Goal: Navigation & Orientation: Find specific page/section

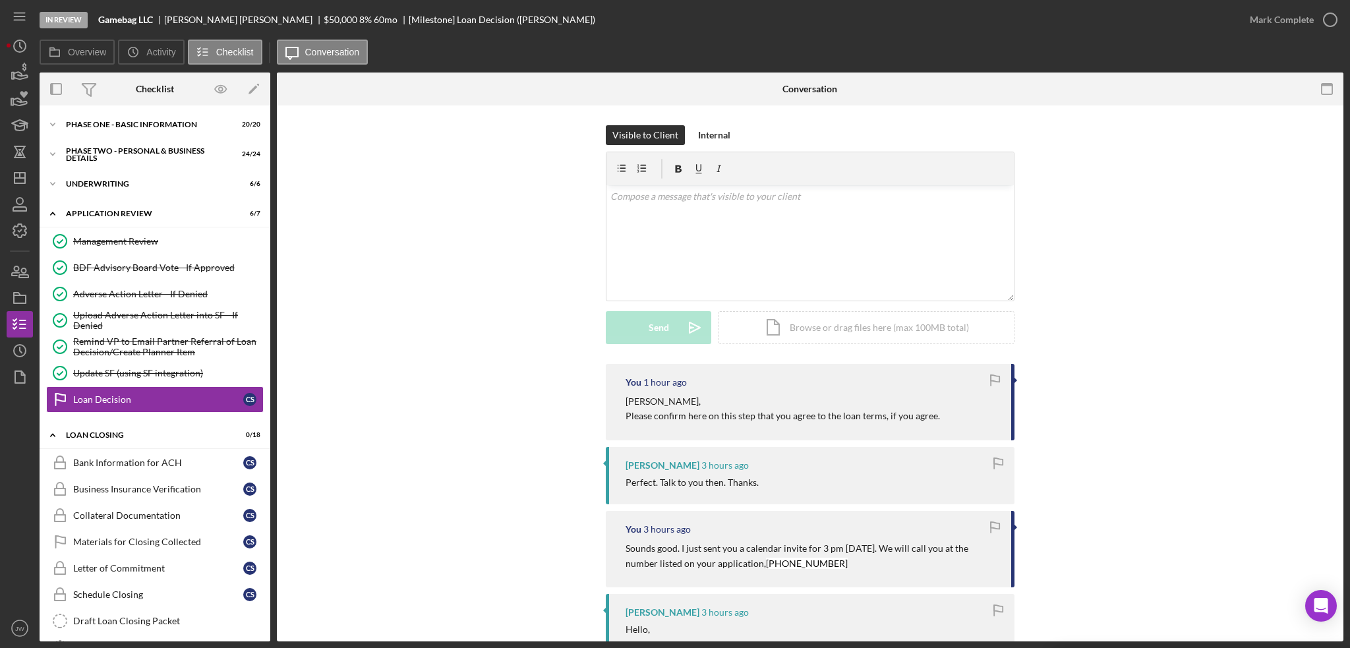
scroll to position [195, 0]
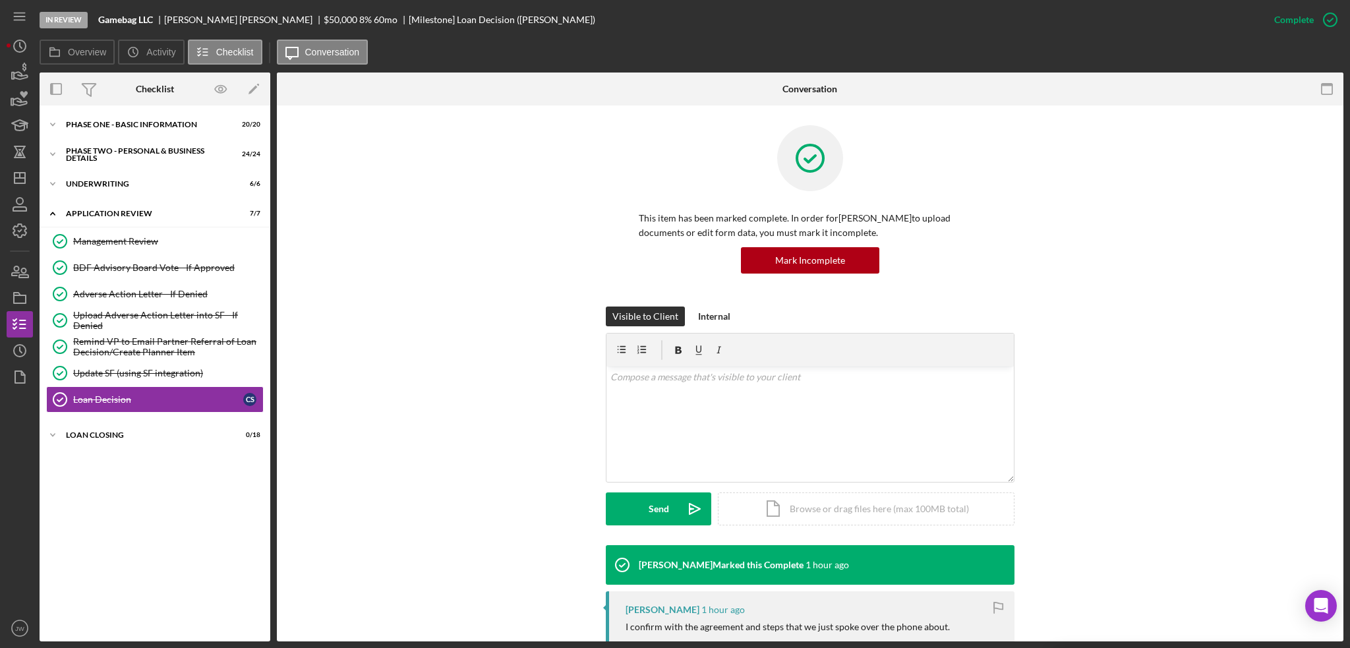
scroll to position [395, 0]
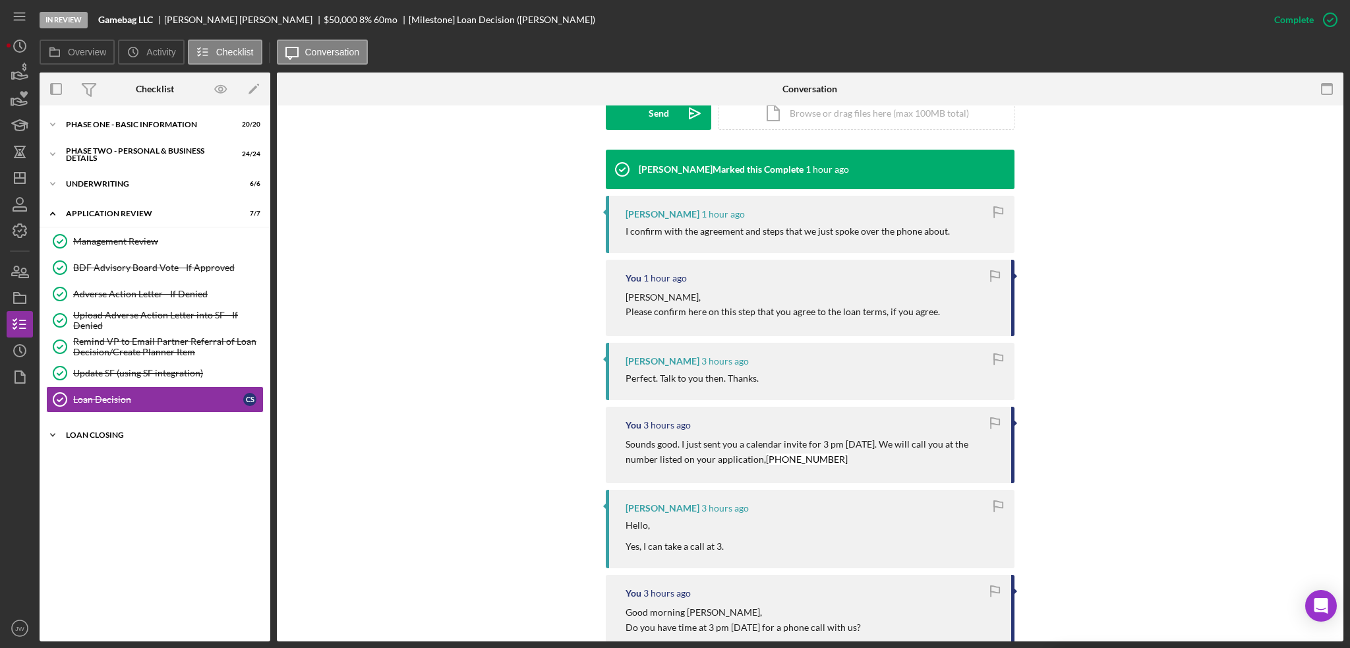
click at [113, 431] on div "Loan Closing" at bounding box center [160, 435] width 188 height 8
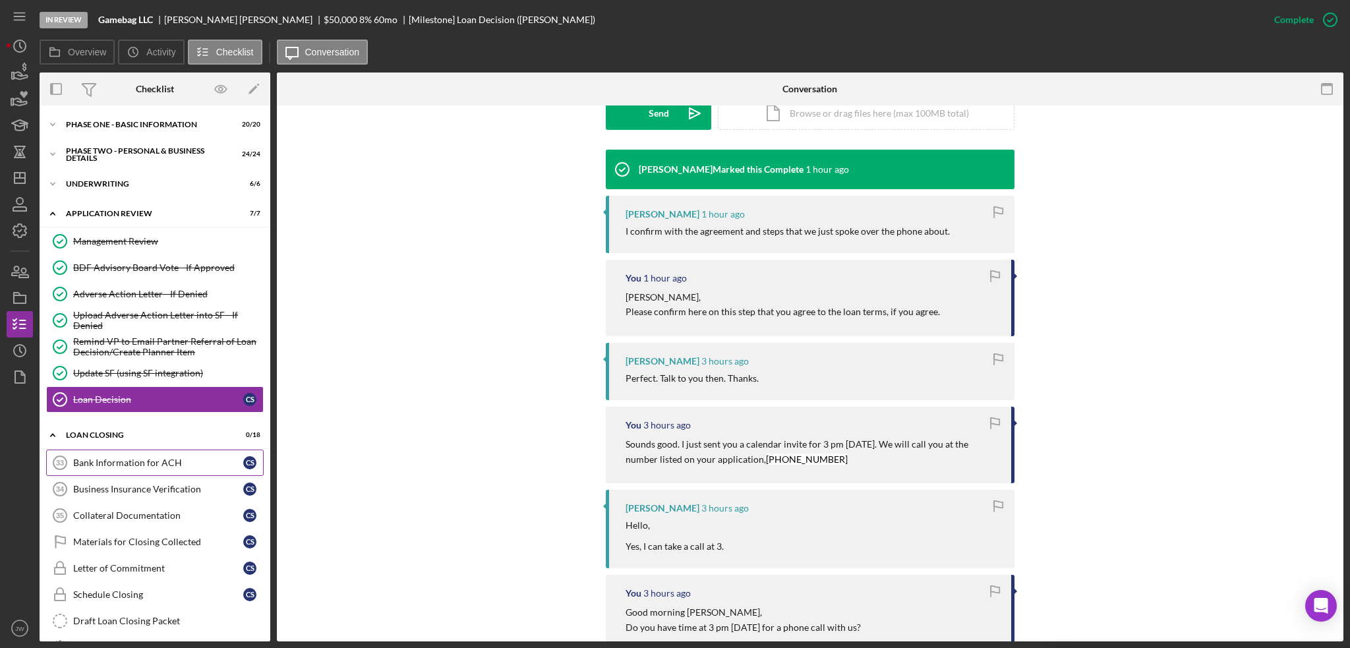
click at [140, 465] on div "Bank Information for ACH" at bounding box center [158, 462] width 170 height 11
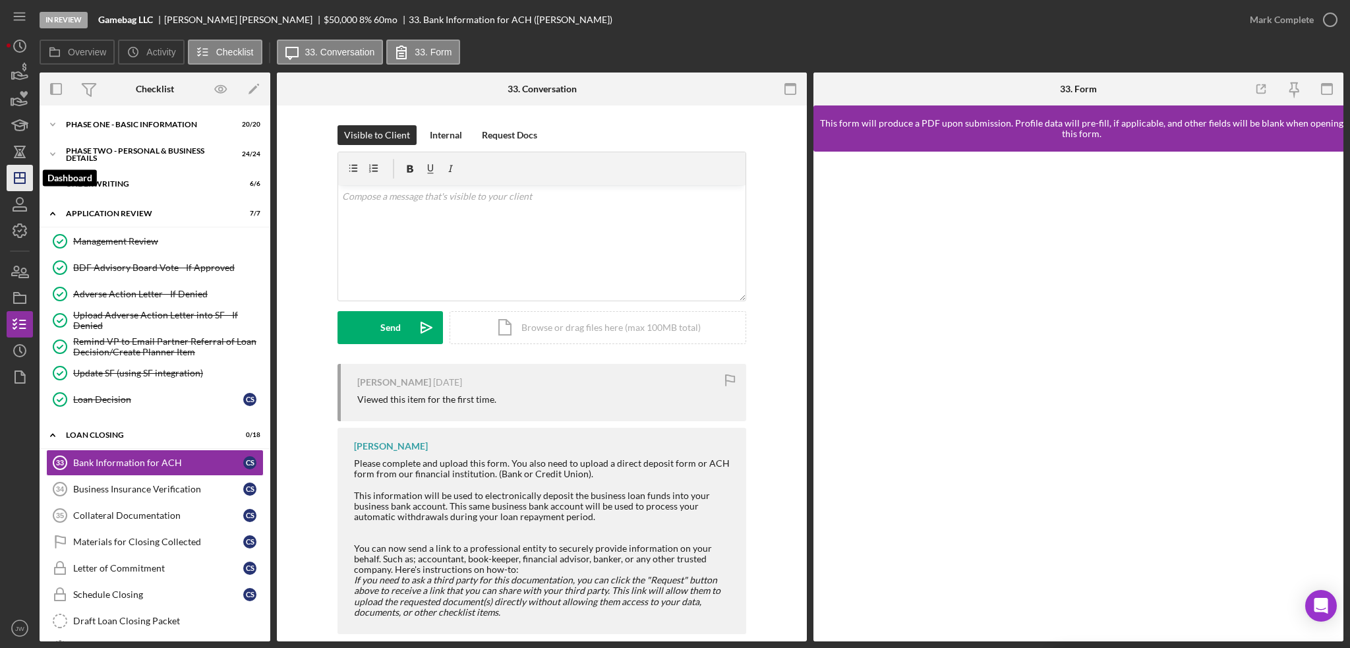
click at [9, 178] on icon "Icon/Dashboard" at bounding box center [19, 177] width 33 height 33
